Goal: Transaction & Acquisition: Book appointment/travel/reservation

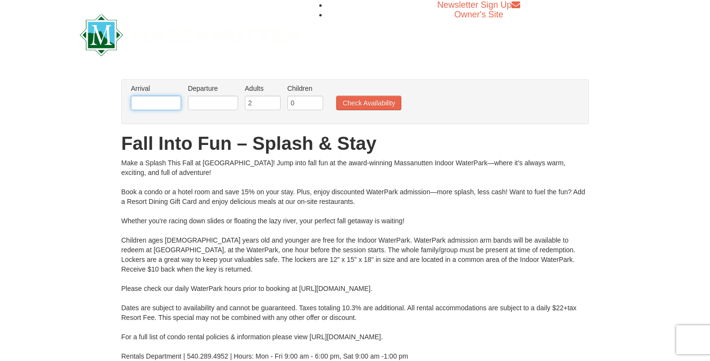
click at [156, 105] on input "text" at bounding box center [156, 103] width 50 height 14
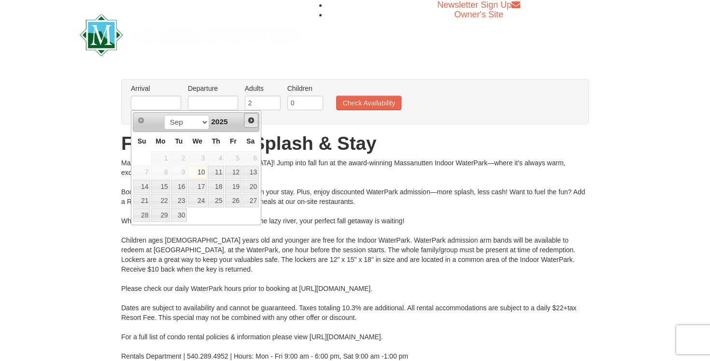
click at [252, 120] on span "Next" at bounding box center [251, 120] width 8 height 8
click at [239, 173] on link "10" at bounding box center [233, 173] width 16 height 14
type input "[DATE]"
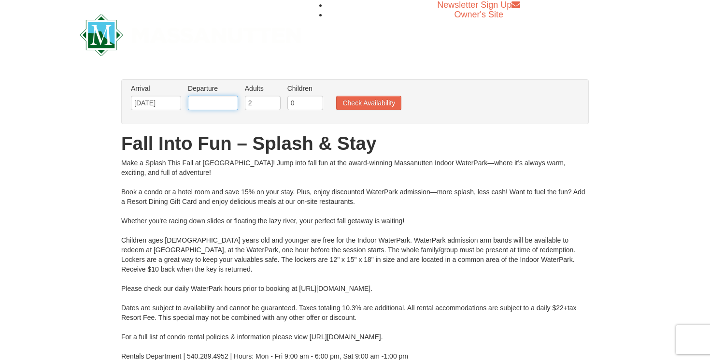
click at [226, 99] on input "text" at bounding box center [213, 103] width 50 height 14
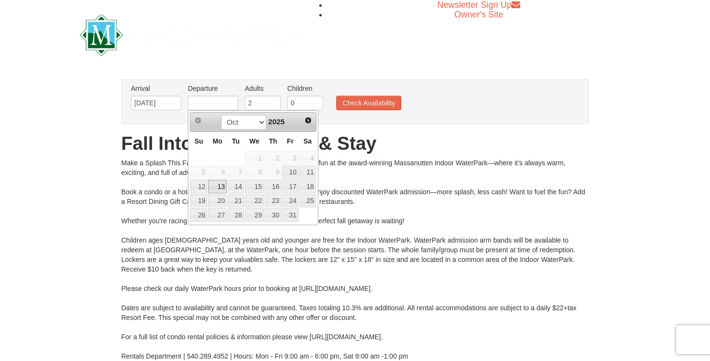
click at [219, 189] on link "13" at bounding box center [217, 187] width 18 height 14
type input "[DATE]"
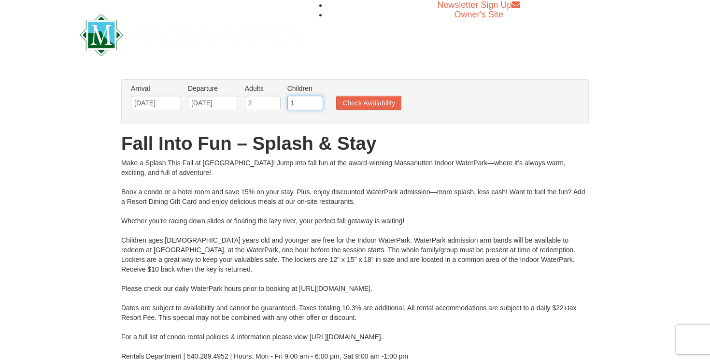
click at [316, 100] on input "1" at bounding box center [306, 103] width 36 height 14
type input "2"
click at [316, 100] on input "2" at bounding box center [306, 103] width 36 height 14
click at [361, 104] on button "Check Availability" at bounding box center [368, 103] width 65 height 14
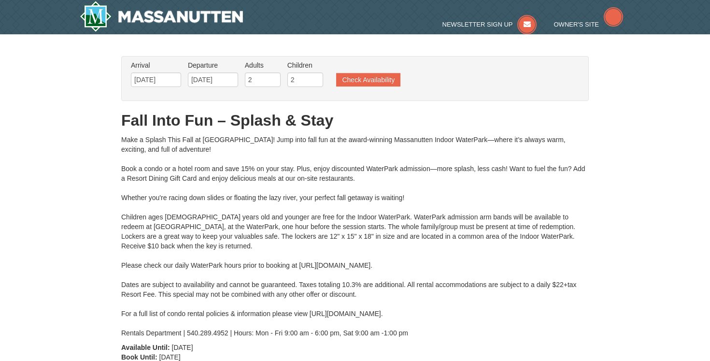
type input "[DATE]"
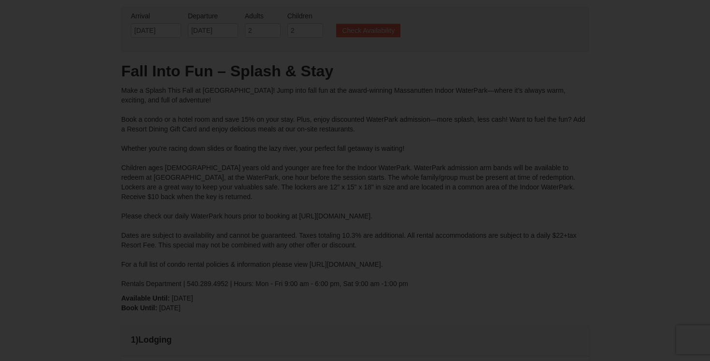
type input "[DATE]"
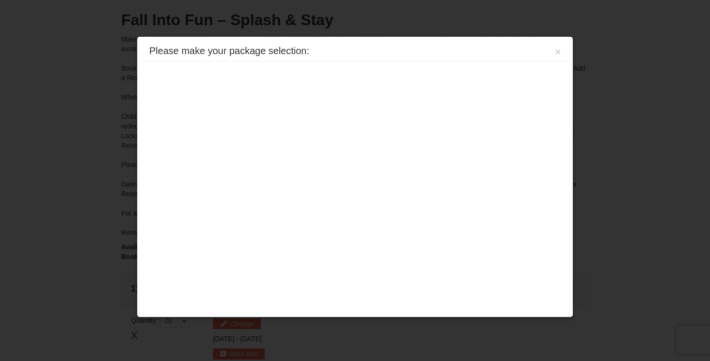
scroll to position [90, 0]
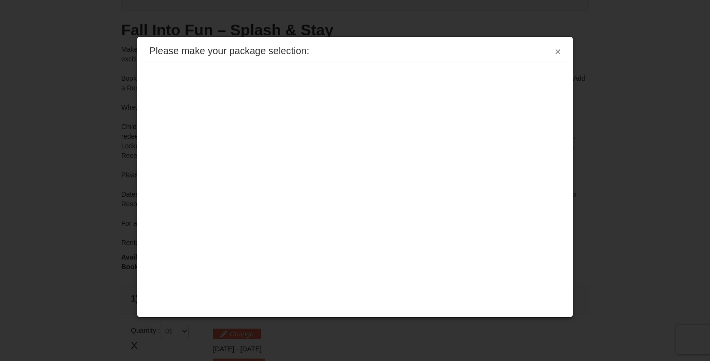
click at [558, 53] on button "×" at bounding box center [558, 52] width 6 height 10
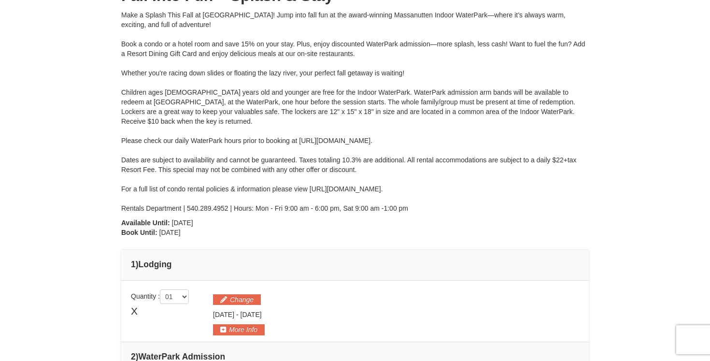
scroll to position [0, 0]
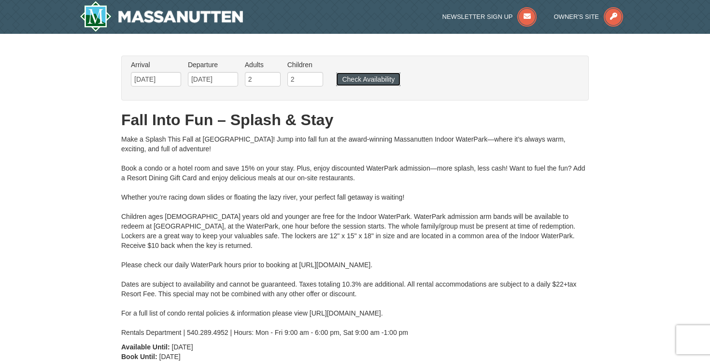
click at [375, 76] on button "Check Availability" at bounding box center [368, 79] width 64 height 14
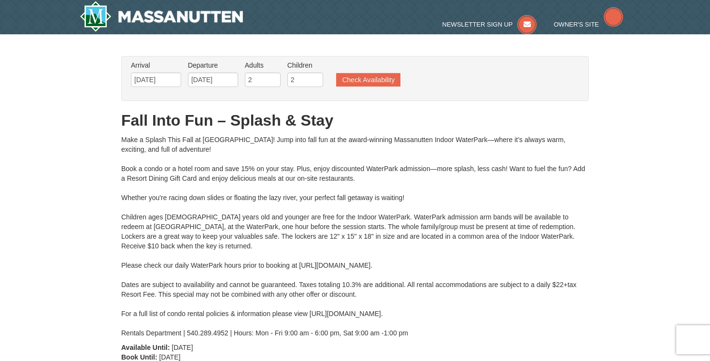
type input "[DATE]"
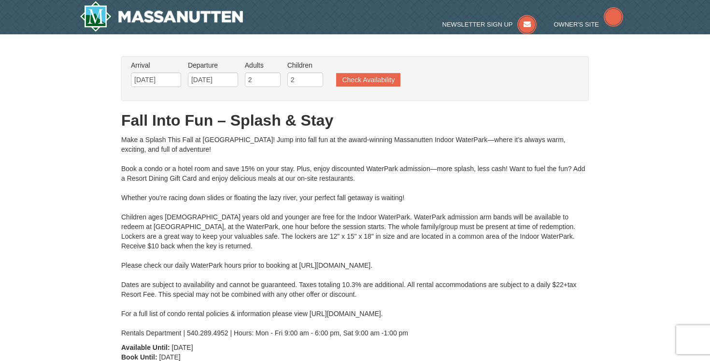
type input "[DATE]"
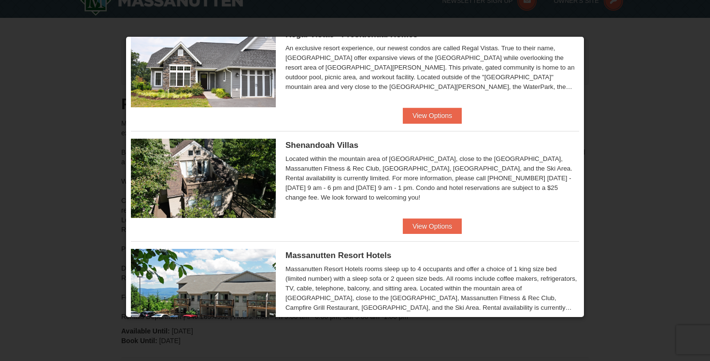
scroll to position [232, 0]
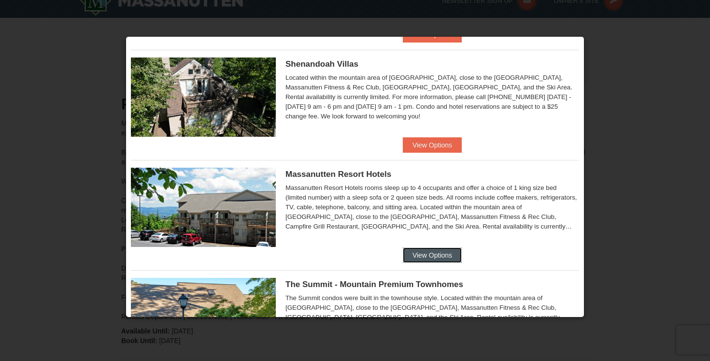
click at [423, 253] on button "View Options" at bounding box center [432, 254] width 59 height 15
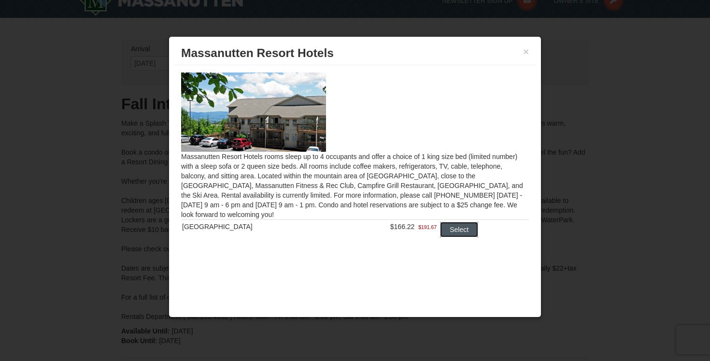
click at [443, 234] on button "Select" at bounding box center [459, 229] width 38 height 15
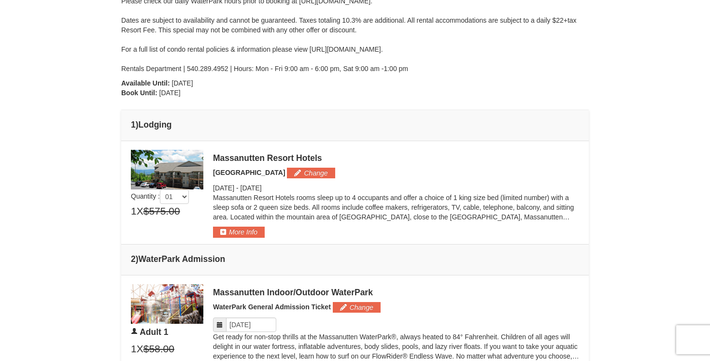
scroll to position [317, 0]
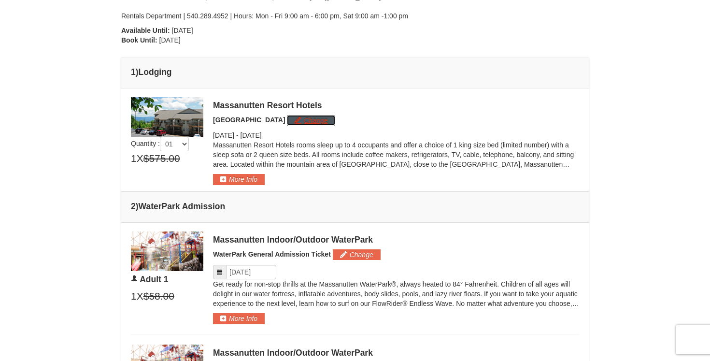
click at [311, 125] on button "Change" at bounding box center [311, 120] width 48 height 11
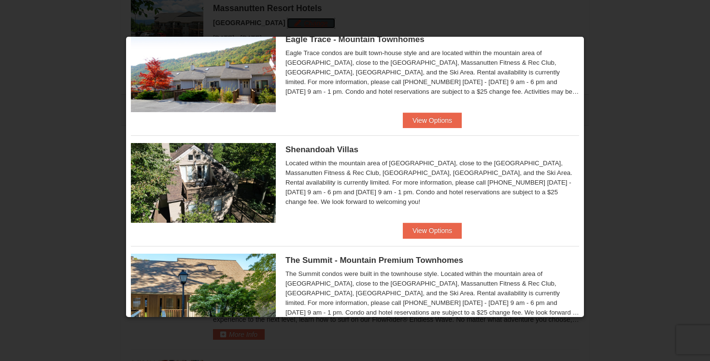
scroll to position [368, 0]
